Goal: Task Accomplishment & Management: Use online tool/utility

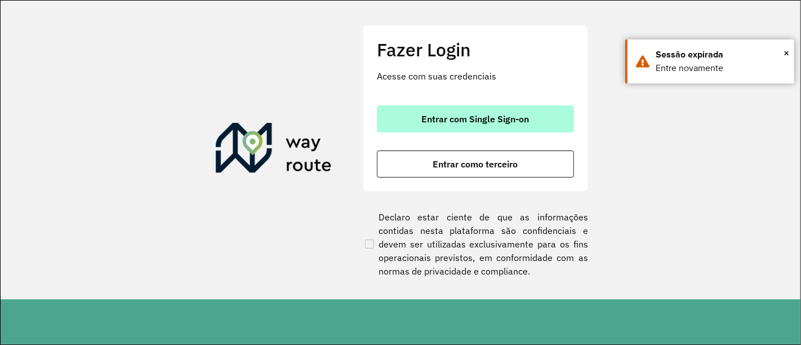
click at [507, 123] on span "Entrar com Single Sign-on" at bounding box center [476, 118] width 108 height 9
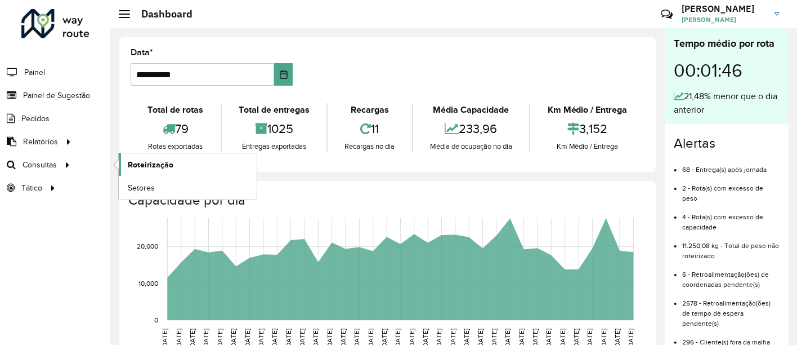
click at [153, 171] on link "Roteirização" at bounding box center [188, 164] width 138 height 23
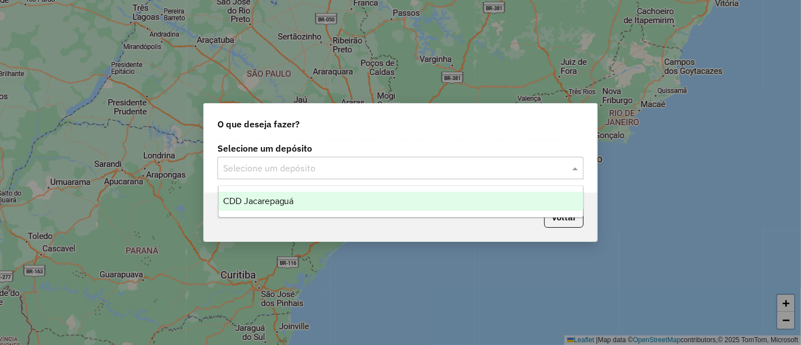
click at [354, 166] on input "text" at bounding box center [389, 169] width 332 height 14
click at [331, 200] on div "CDD Jacarepaguá" at bounding box center [400, 200] width 364 height 19
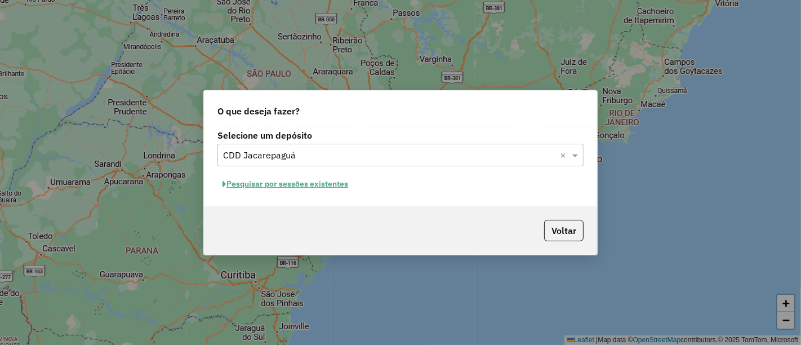
click at [299, 178] on button "Pesquisar por sessões existentes" at bounding box center [285, 183] width 136 height 17
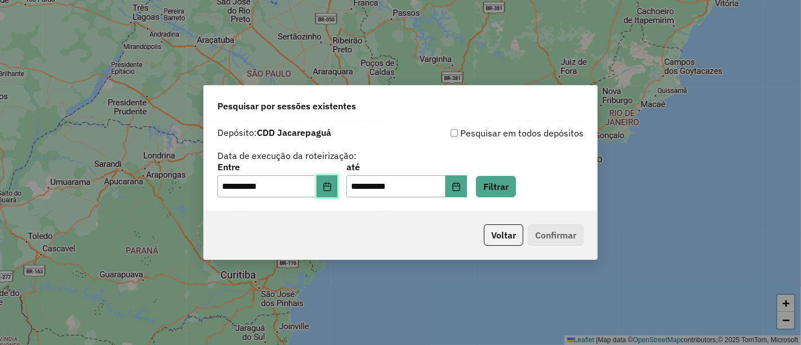
click at [338, 194] on button "Choose Date" at bounding box center [326, 186] width 21 height 23
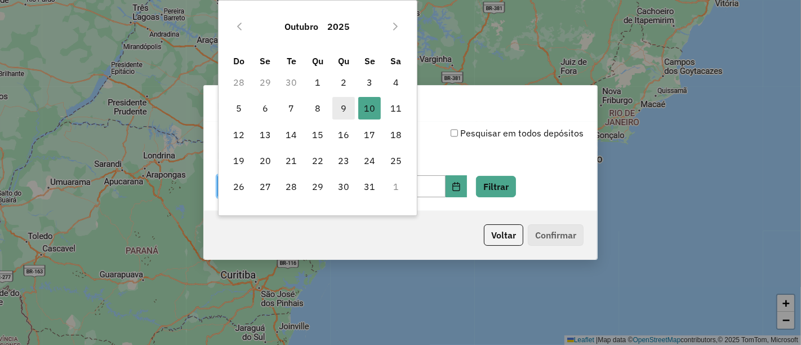
click at [344, 110] on span "9" at bounding box center [343, 108] width 23 height 23
type input "**********"
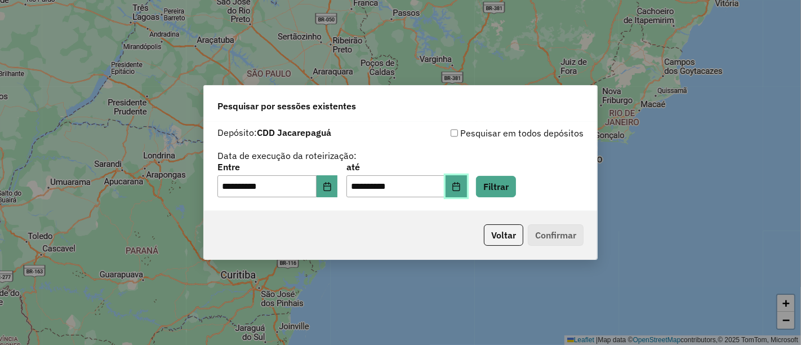
click at [461, 187] on icon "Choose Date" at bounding box center [456, 186] width 9 height 9
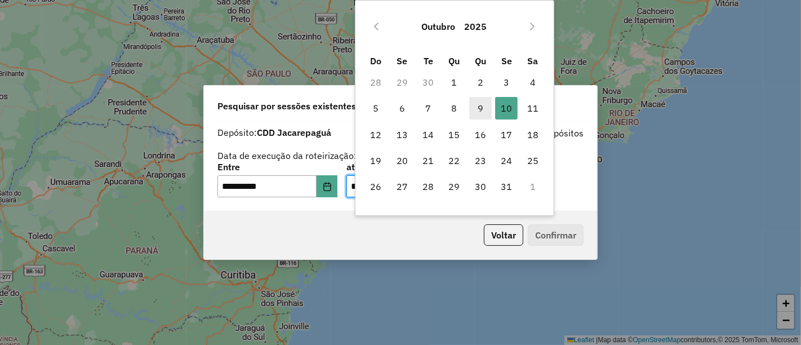
click at [474, 105] on span "9" at bounding box center [480, 108] width 23 height 23
type input "**********"
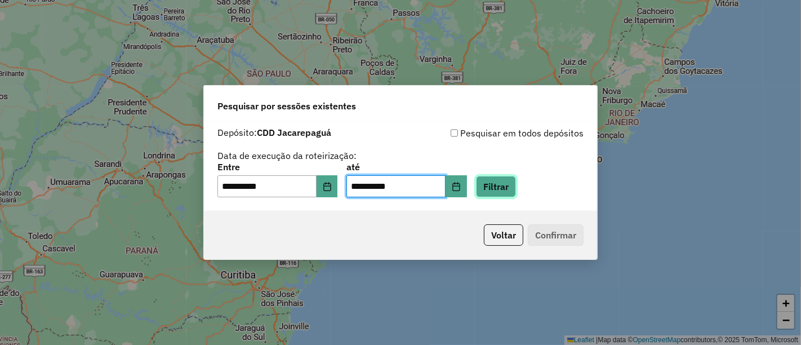
click at [512, 186] on button "Filtrar" at bounding box center [496, 186] width 40 height 21
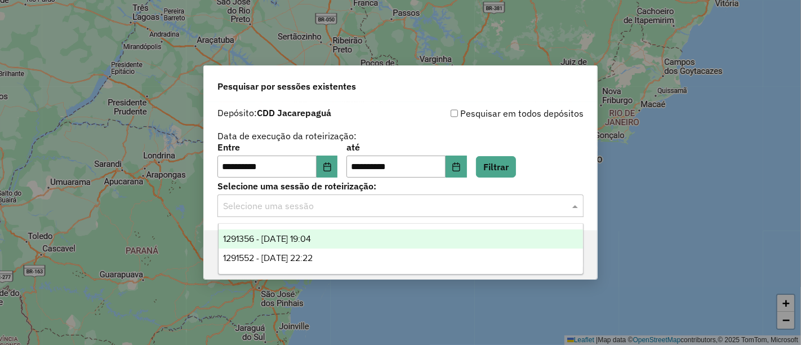
click at [487, 201] on input "text" at bounding box center [389, 206] width 332 height 14
click at [311, 238] on span "1291356 - 09/10/2025 19:04" at bounding box center [267, 239] width 88 height 10
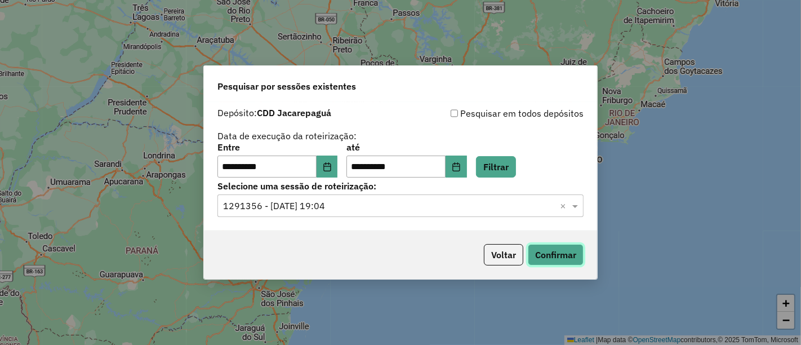
click at [568, 244] on button "Confirmar" at bounding box center [556, 254] width 56 height 21
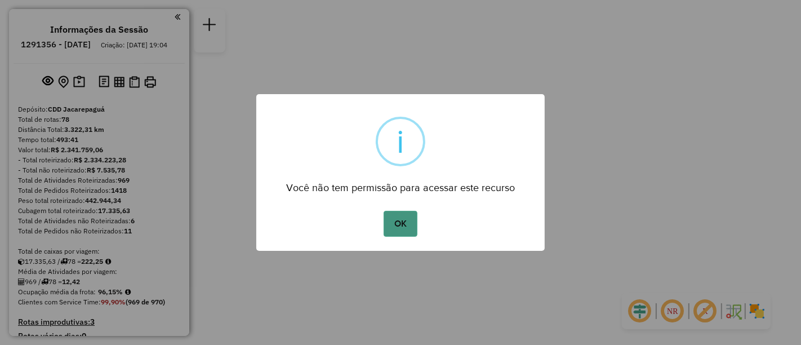
click at [402, 220] on button "OK" at bounding box center [399, 224] width 33 height 26
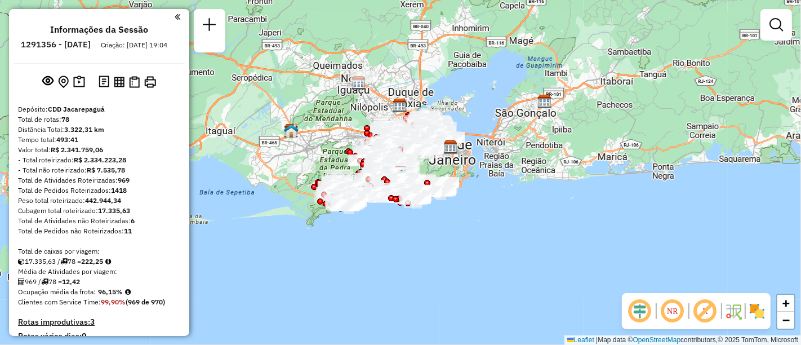
scroll to position [2748, 0]
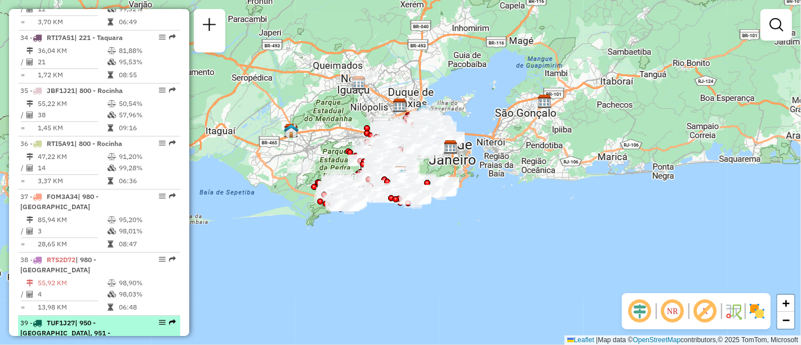
click at [154, 319] on div at bounding box center [159, 322] width 34 height 7
select select "**********"
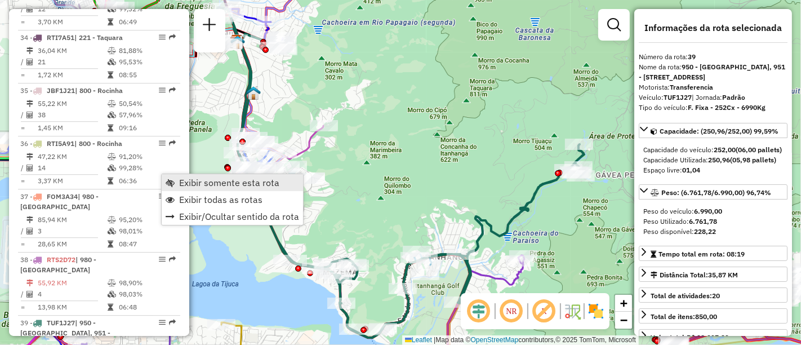
click at [186, 179] on span "Exibir somente esta rota" at bounding box center [229, 182] width 100 height 9
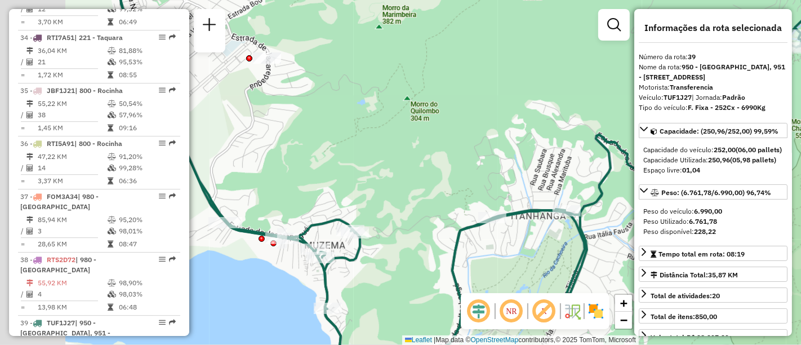
drag, startPoint x: 436, startPoint y: 217, endPoint x: 700, endPoint y: 158, distance: 270.6
click at [699, 159] on hb-router-mapa "Informações da Sessão 1291356 - 09/10/2025 Criação: 08/10/2025 19:04 Depósito: …" at bounding box center [400, 172] width 801 height 345
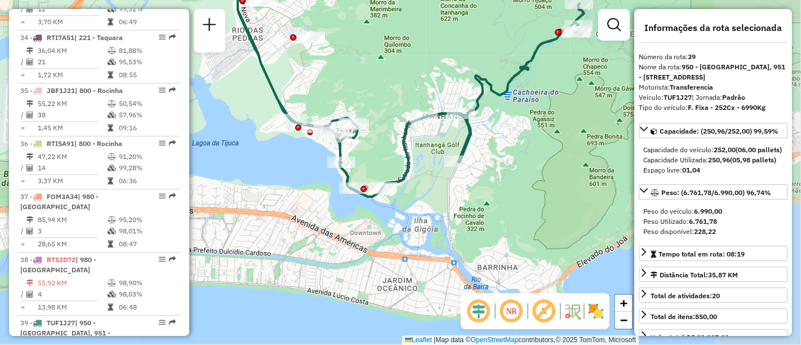
drag, startPoint x: 534, startPoint y: 188, endPoint x: 410, endPoint y: 100, distance: 151.9
click at [410, 100] on div "Janela de atendimento Grade de atendimento Capacidade Transportadoras Veículos …" at bounding box center [400, 172] width 801 height 345
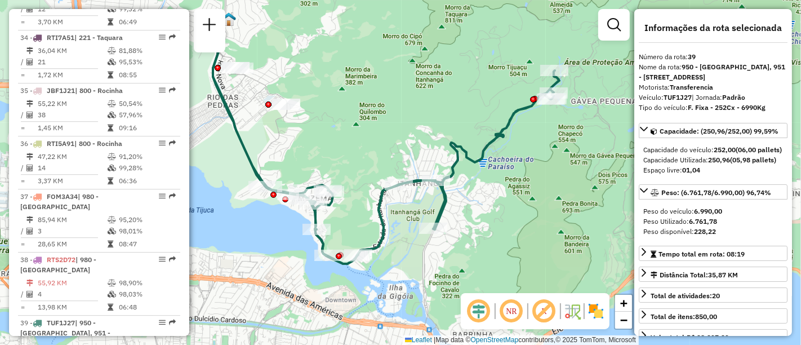
drag, startPoint x: 425, startPoint y: 115, endPoint x: 391, endPoint y: 171, distance: 64.9
click at [391, 171] on div "Janela de atendimento Grade de atendimento Capacidade Transportadoras Veículos …" at bounding box center [400, 172] width 801 height 345
